Goal: Task Accomplishment & Management: Use online tool/utility

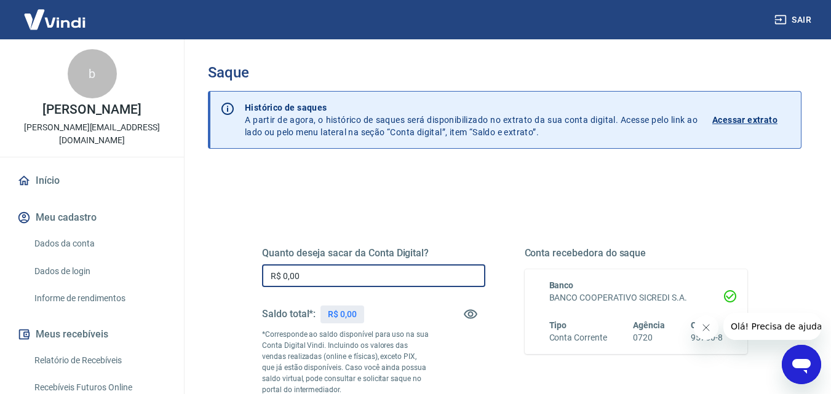
click at [341, 277] on input "R$ 0,00" at bounding box center [373, 275] width 223 height 23
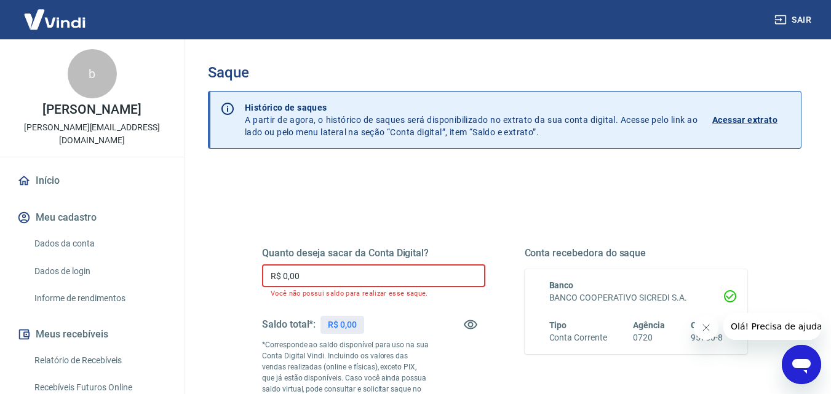
type input "R$ 0,00"
